Goal: Information Seeking & Learning: Understand process/instructions

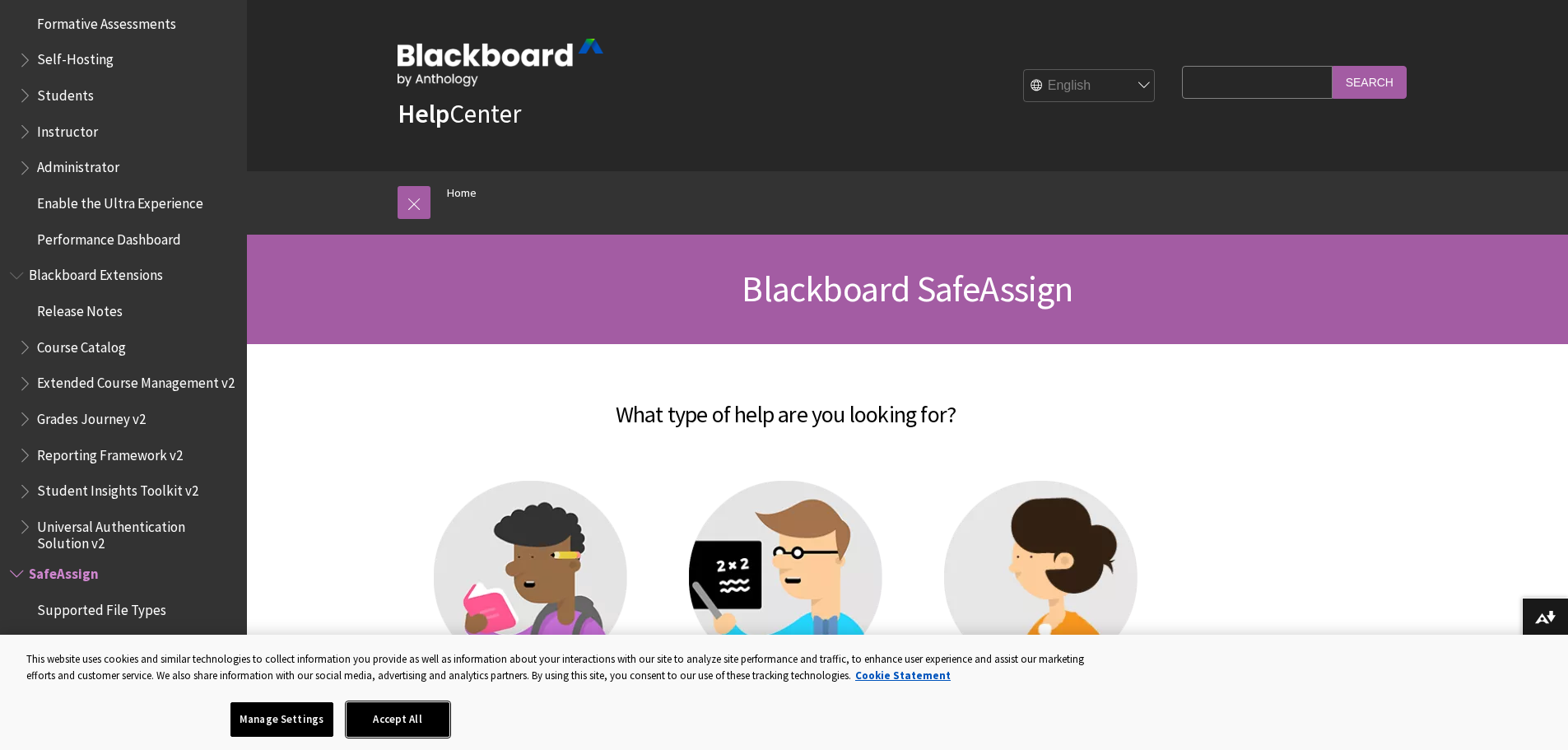
click at [406, 728] on button "Accept All" at bounding box center [398, 720] width 103 height 34
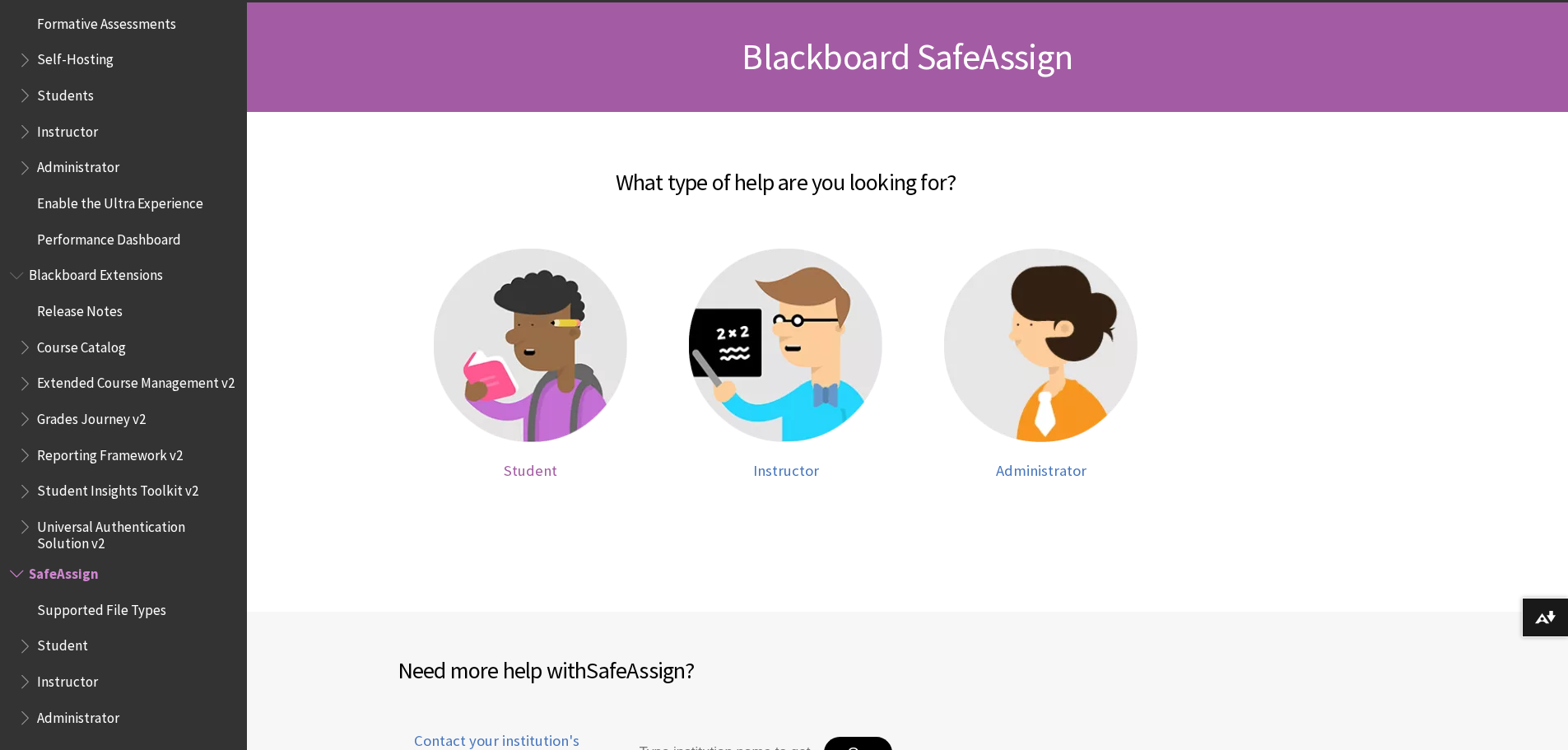
scroll to position [247, 0]
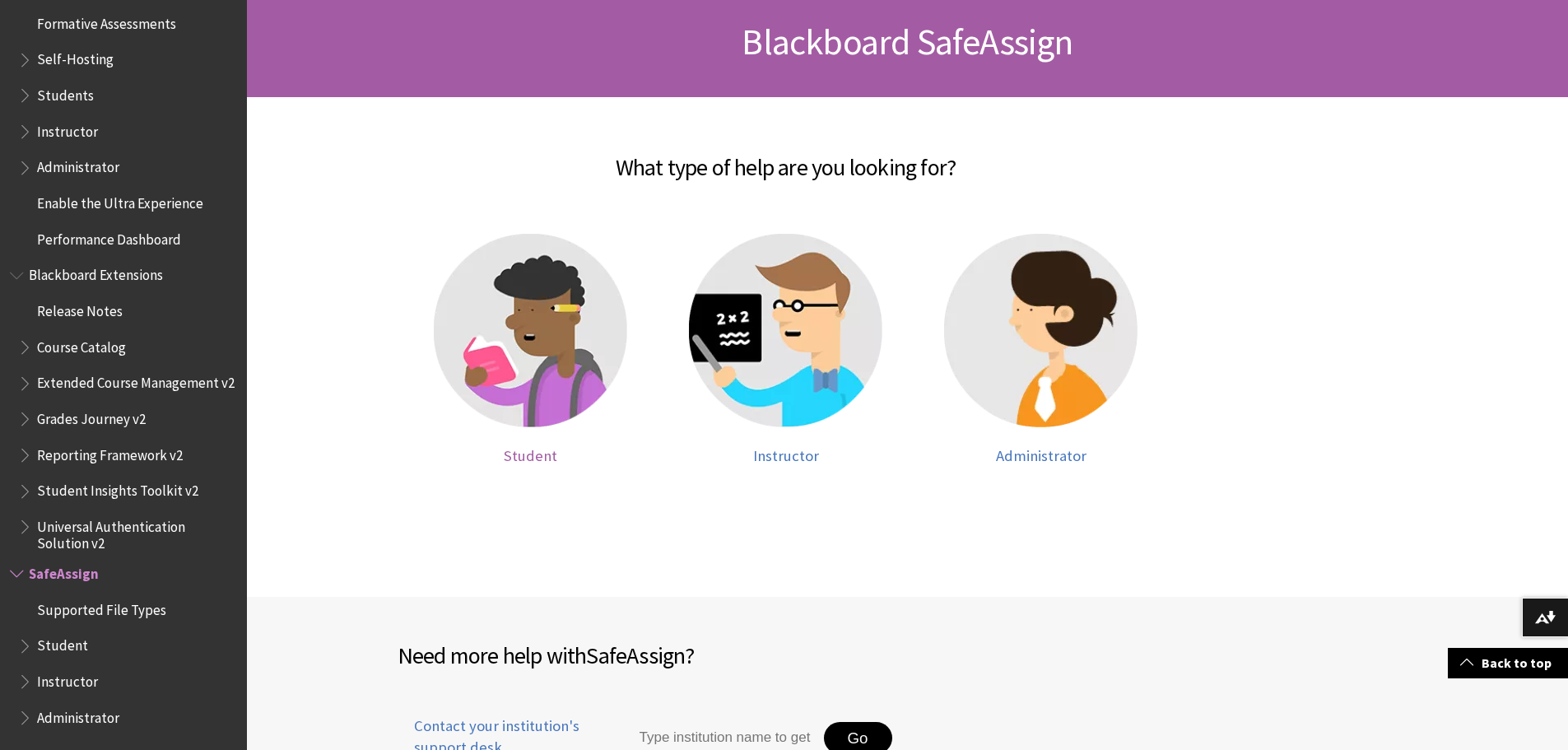
click at [543, 358] on img at bounding box center [530, 330] width 193 height 194
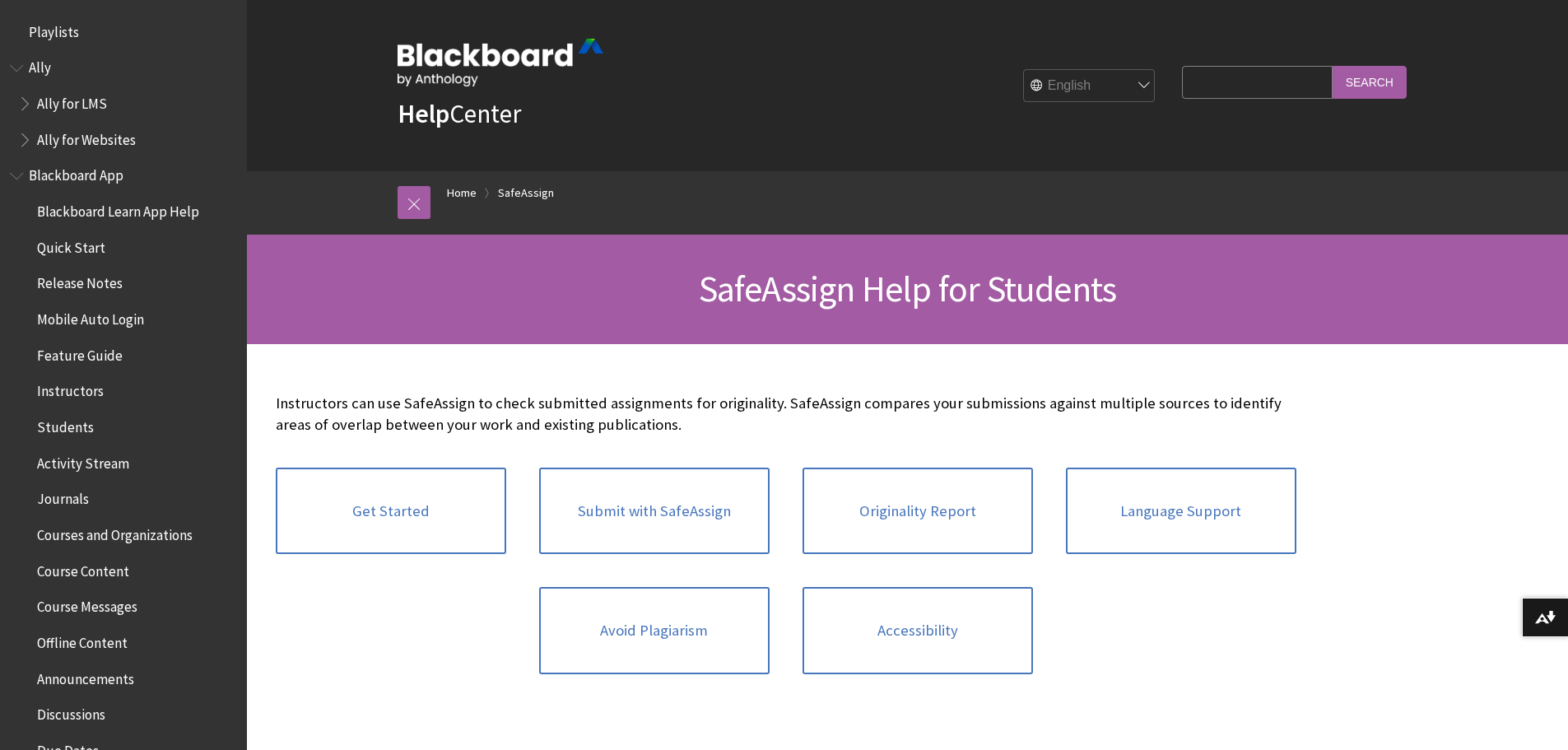
scroll to position [1756, 0]
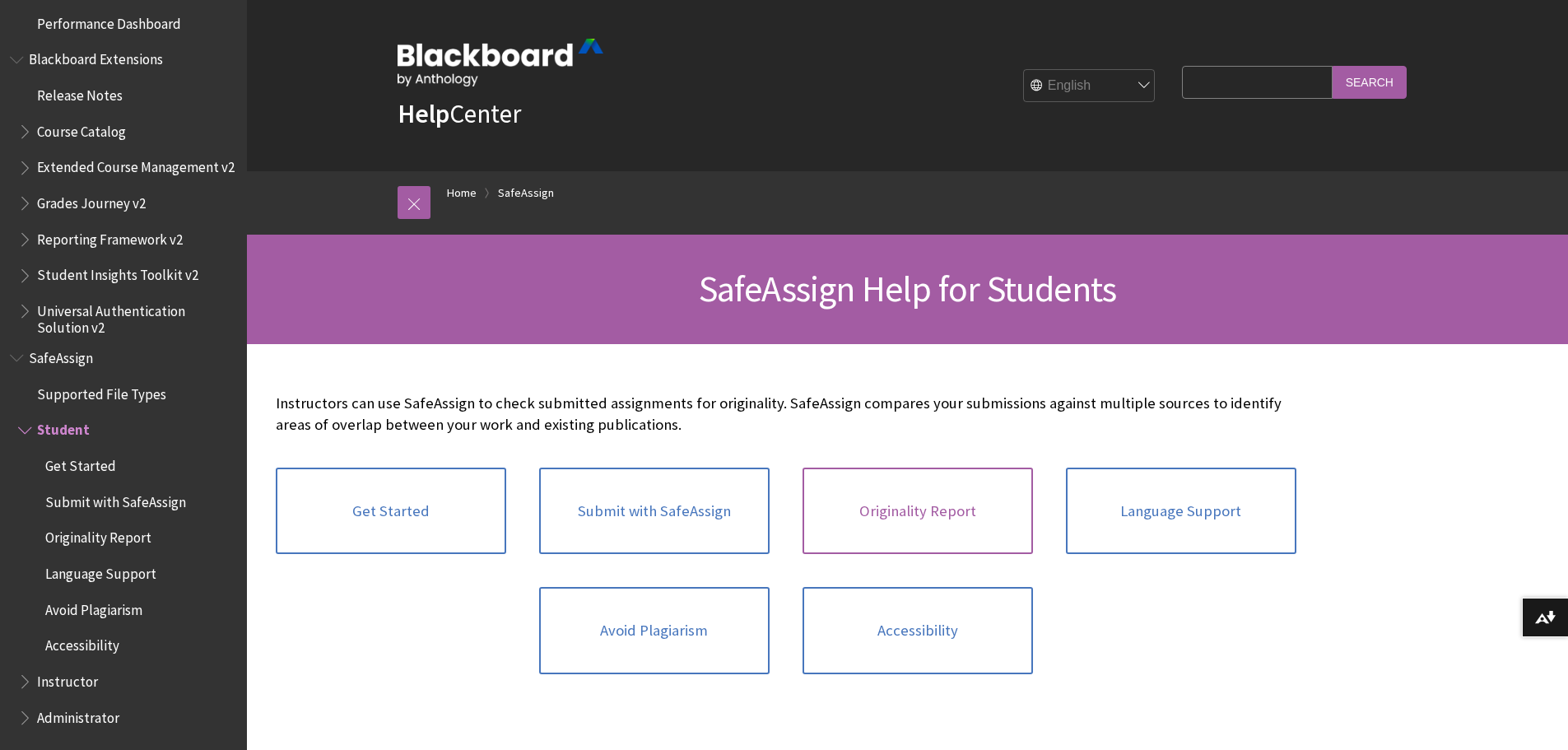
click at [932, 526] on link "Originality Report" at bounding box center [918, 512] width 230 height 88
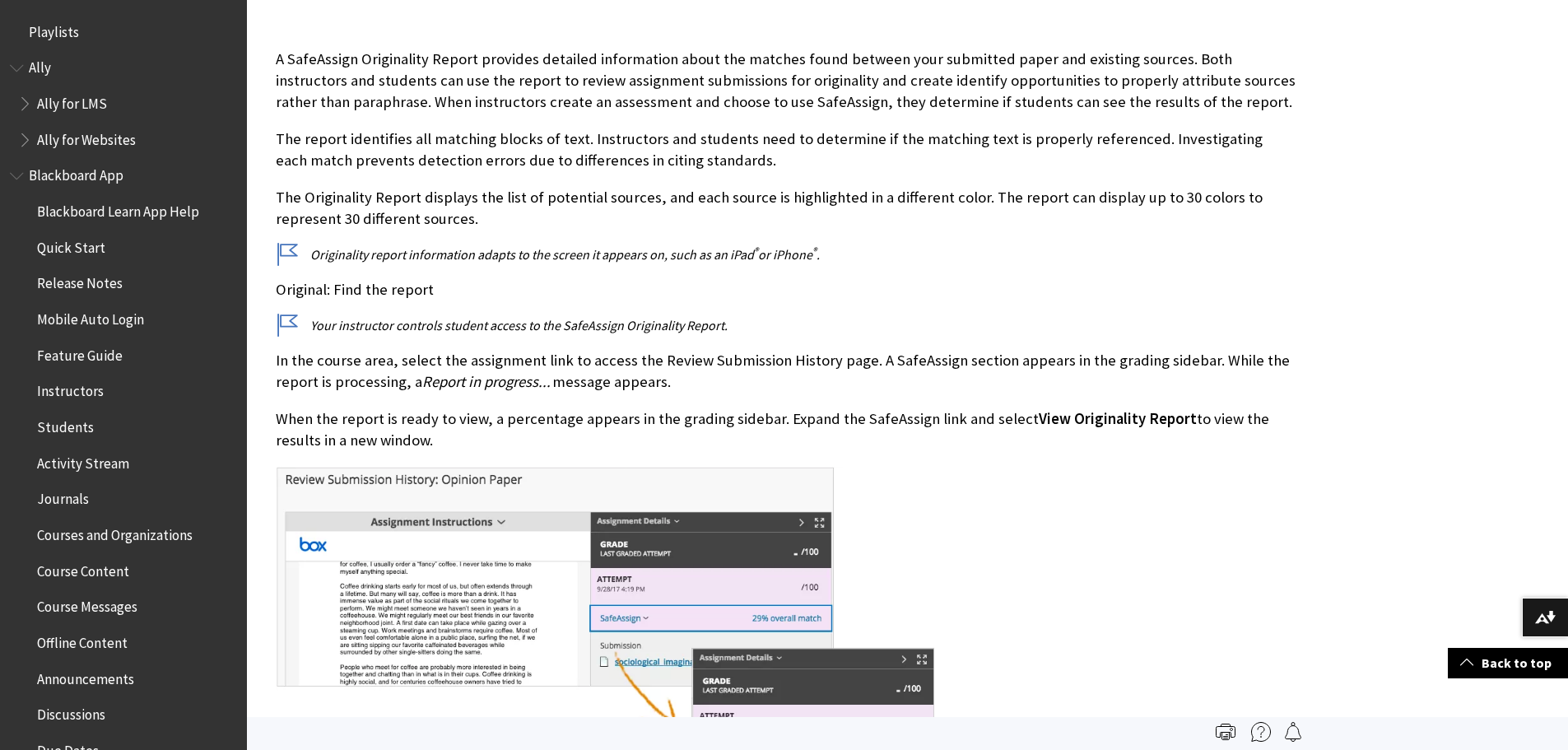
scroll to position [329, 0]
